Goal: Communication & Community: Connect with others

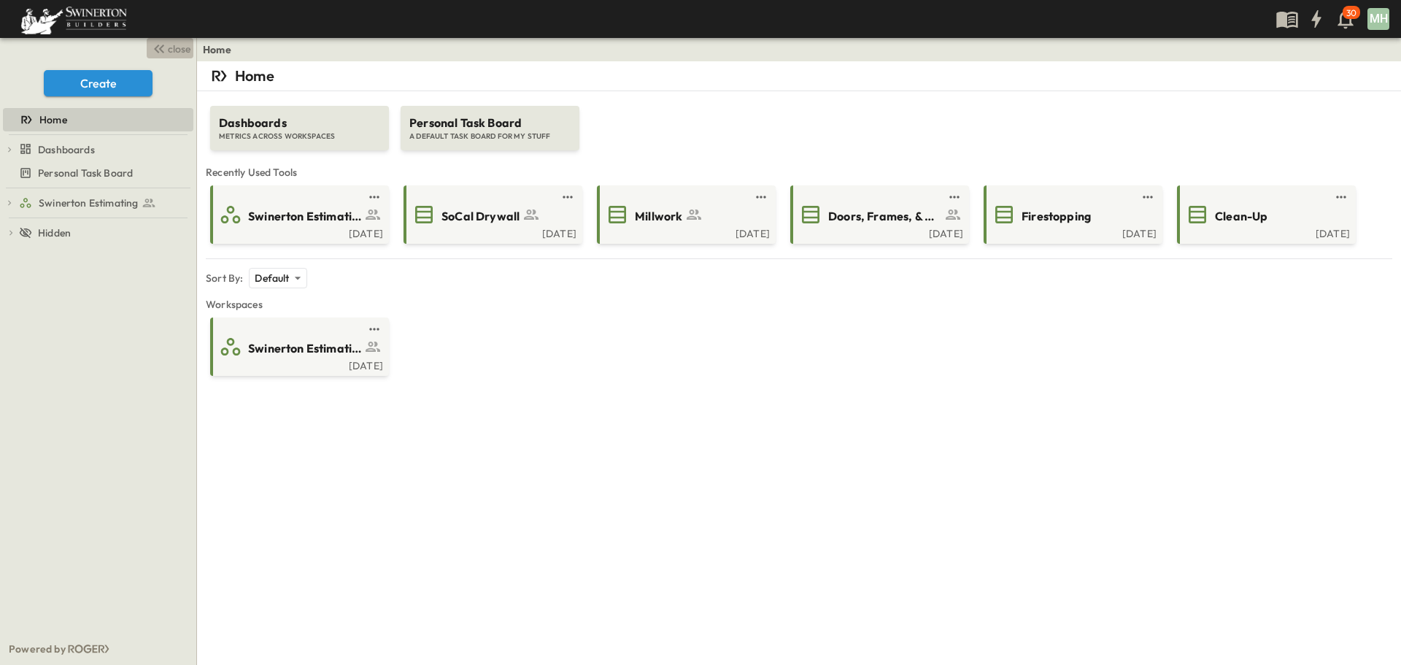
click at [163, 48] on icon "button" at bounding box center [159, 49] width 18 height 18
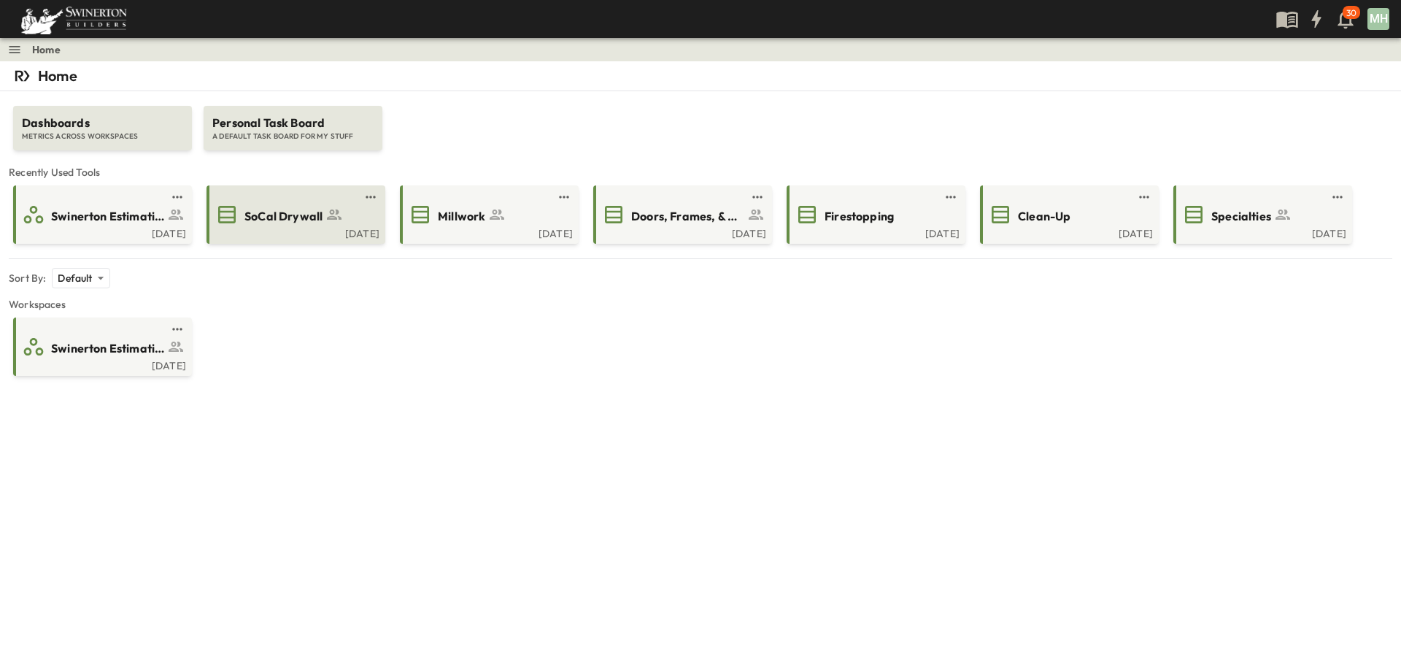
click at [308, 230] on div "Wed, Sep. 17" at bounding box center [294, 232] width 170 height 12
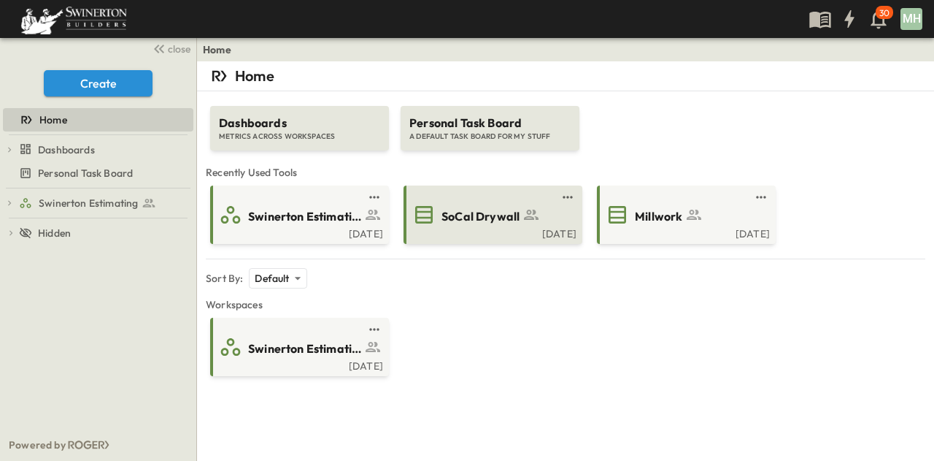
click at [475, 224] on span "SoCal Drywall" at bounding box center [481, 216] width 78 height 17
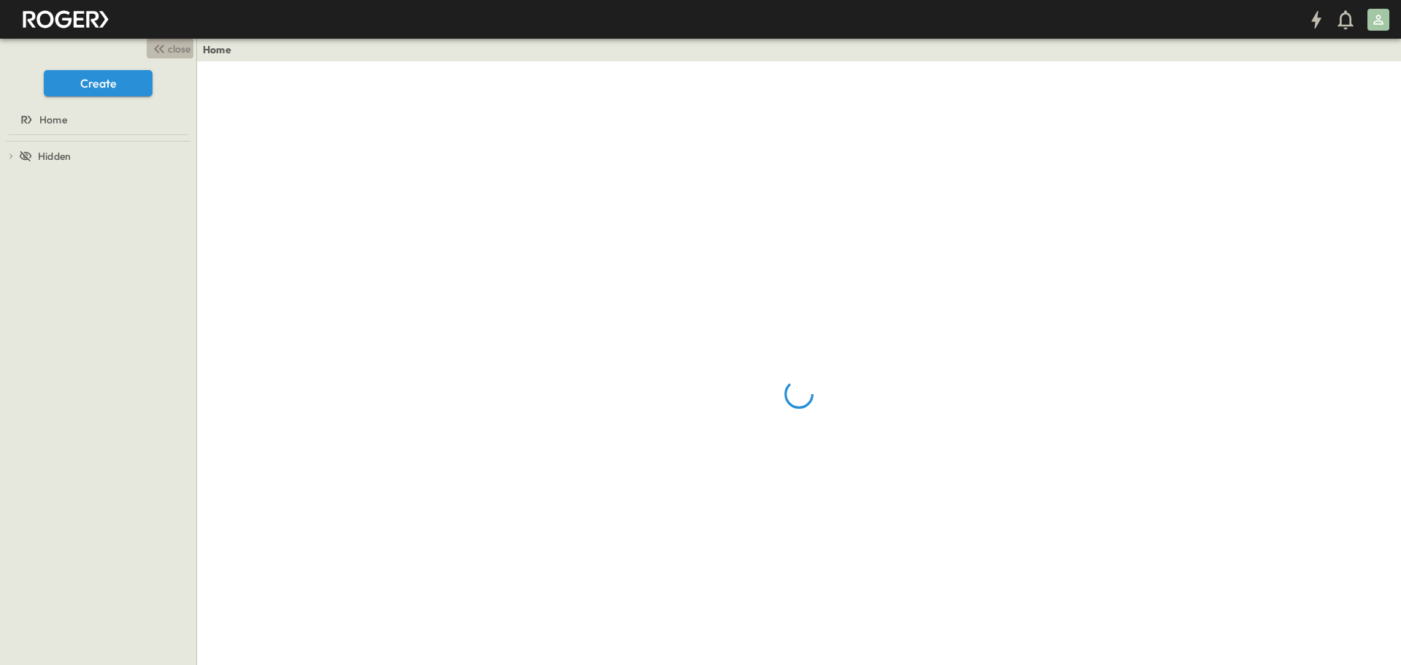
click at [166, 47] on icon "button" at bounding box center [159, 49] width 18 height 18
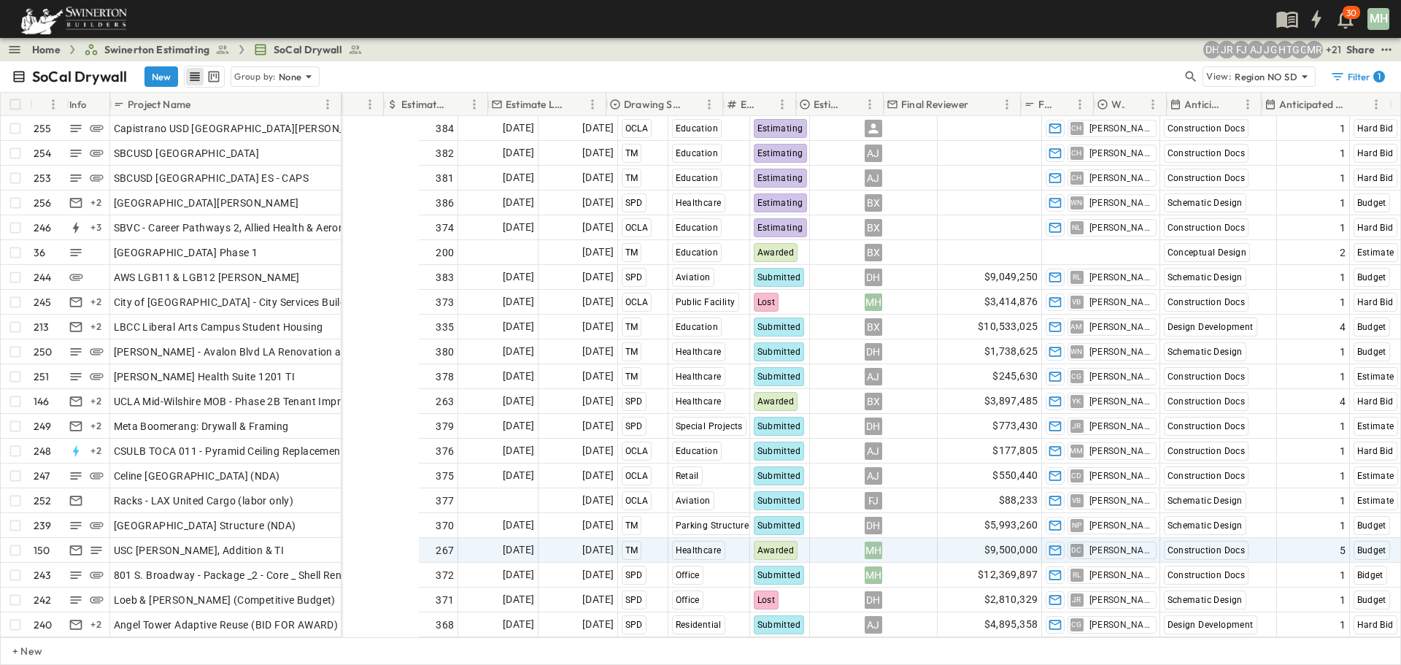
scroll to position [0, 554]
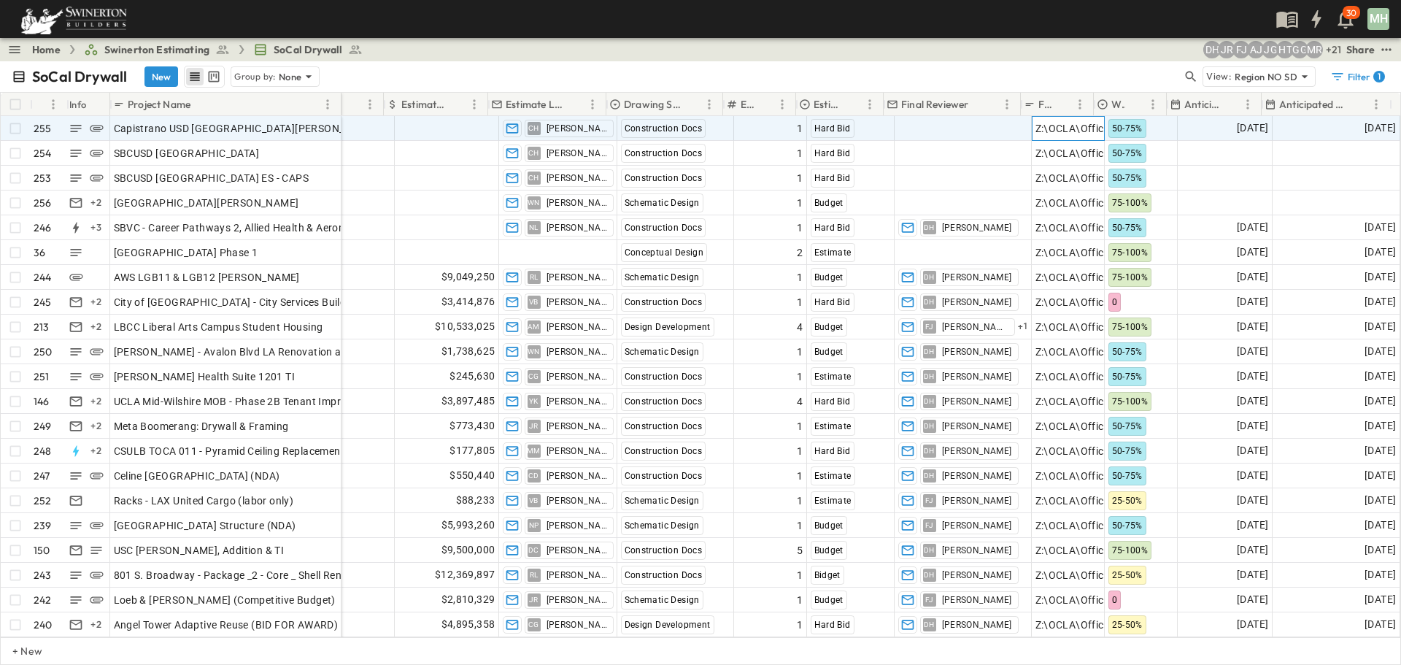
click at [1063, 131] on span "Z:\OCLA\Office\Estimating Shared\OCLA DRYWALL DIVISION\00.---2025 Estimates\[PH…" at bounding box center [1417, 128] width 762 height 15
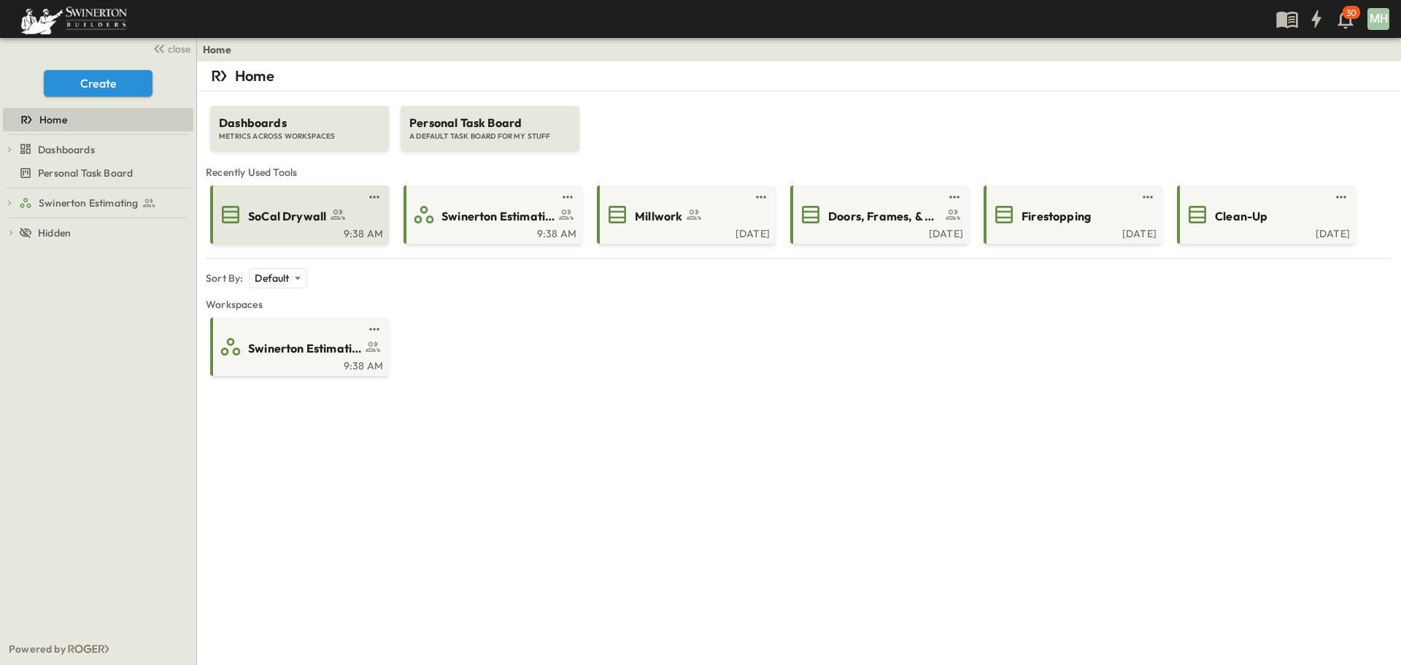
click at [313, 198] on link at bounding box center [295, 197] width 141 height 12
